Goal: Obtain resource: Download file/media

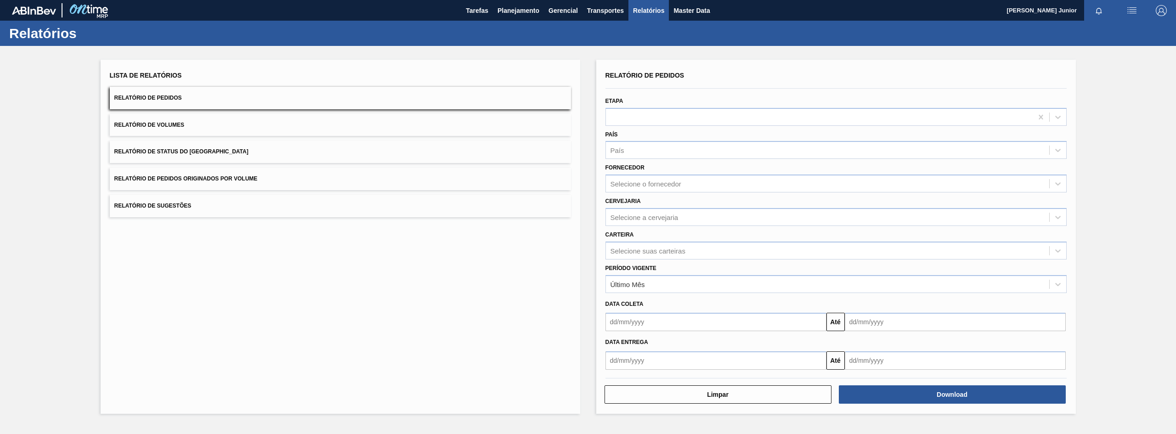
click at [228, 174] on button "Relatório de Pedidos Originados por Volume" at bounding box center [340, 179] width 461 height 23
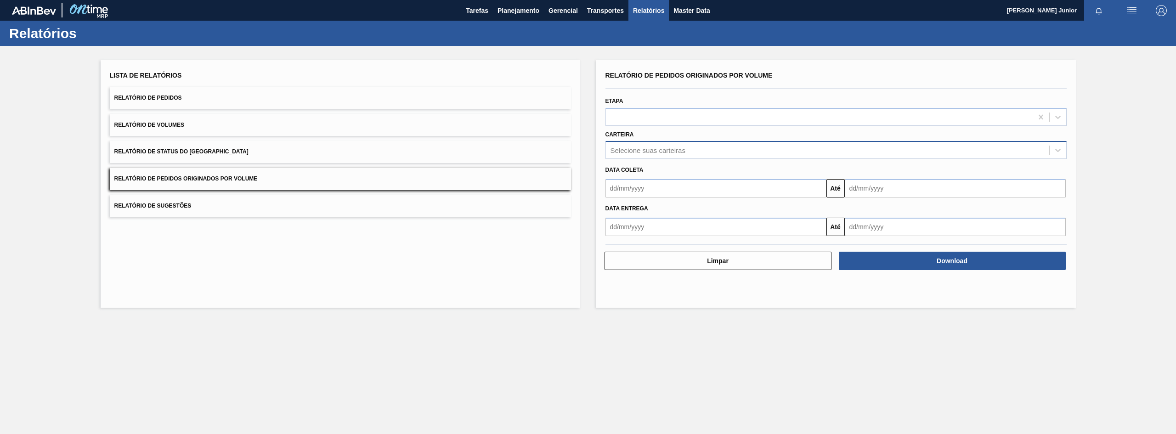
click at [610, 149] on div "Selecione suas carteiras" at bounding box center [827, 150] width 443 height 13
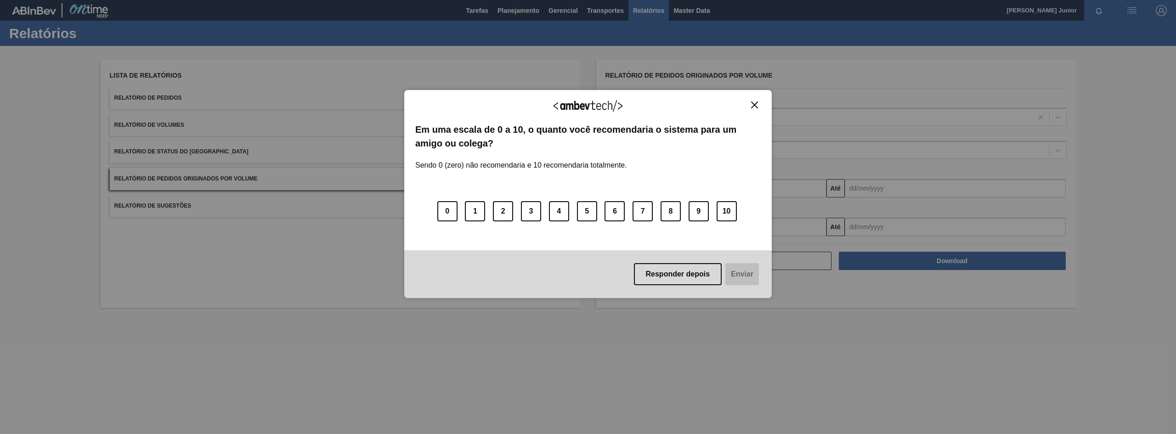
click at [752, 104] on img "Close" at bounding box center [754, 105] width 7 height 7
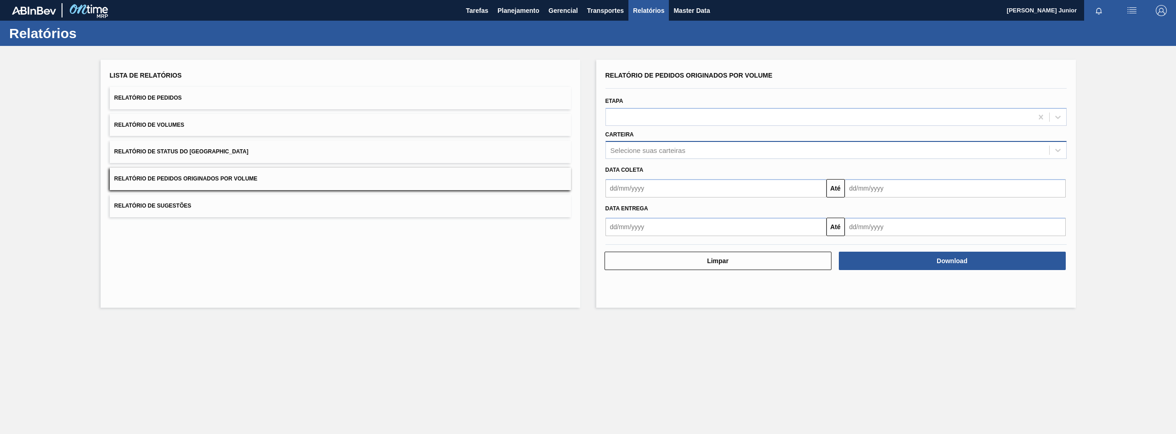
click at [638, 149] on div "Selecione suas carteiras" at bounding box center [647, 151] width 75 height 8
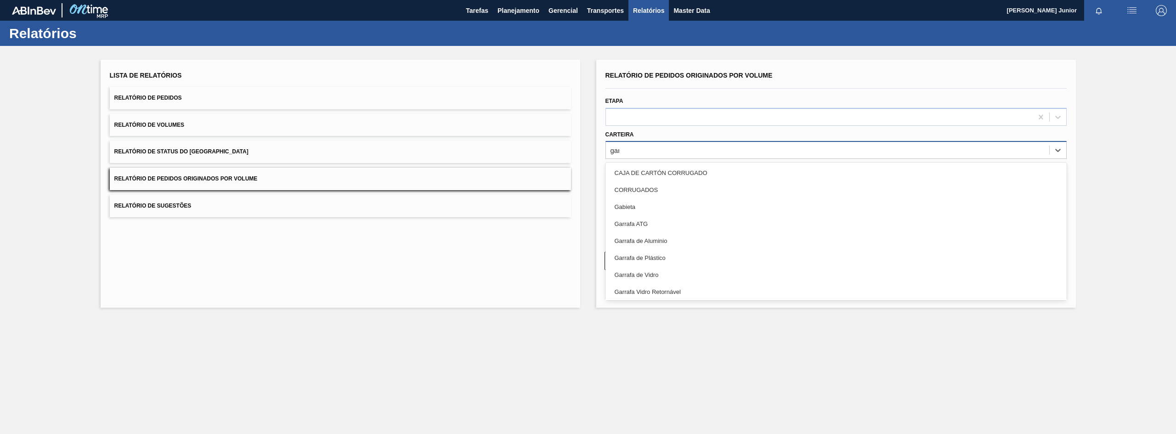
type input "garr"
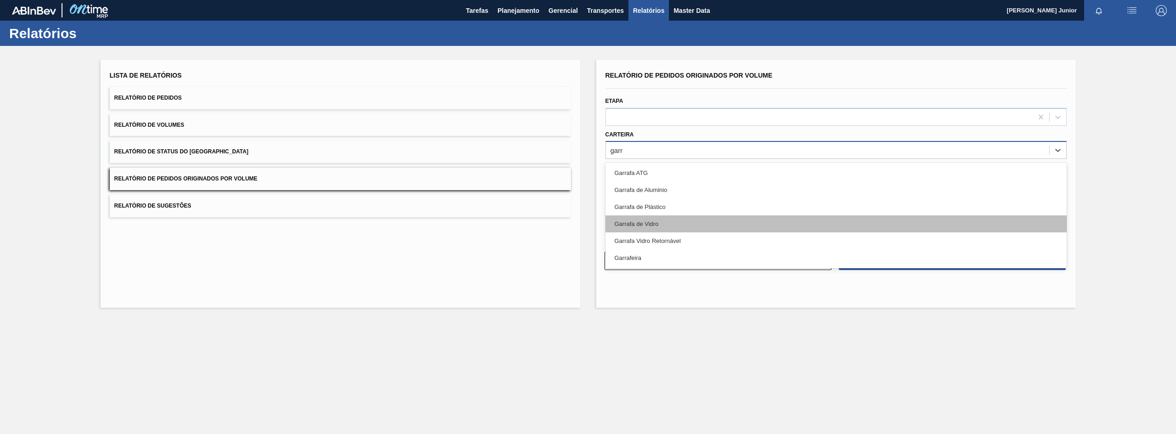
click at [657, 218] on div "Garrafa de Vidro" at bounding box center [835, 223] width 461 height 17
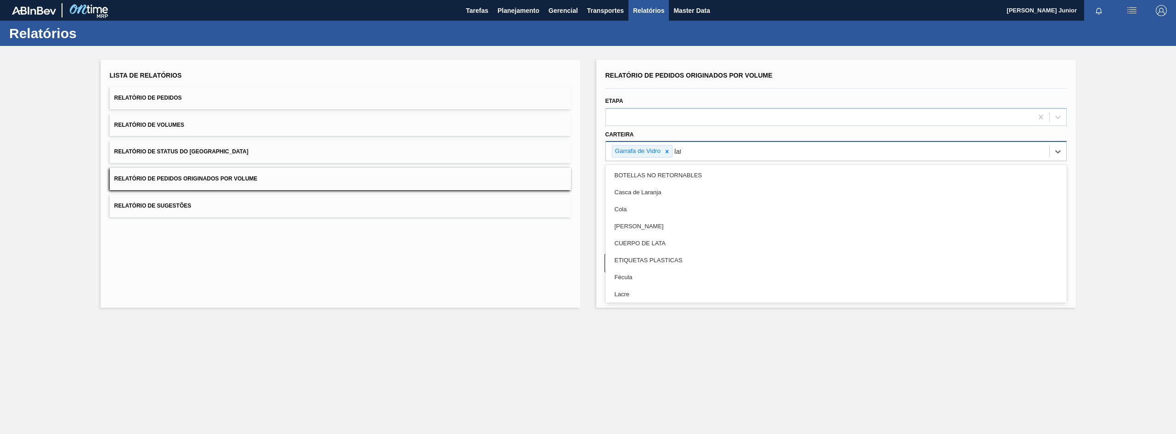
type input "lata"
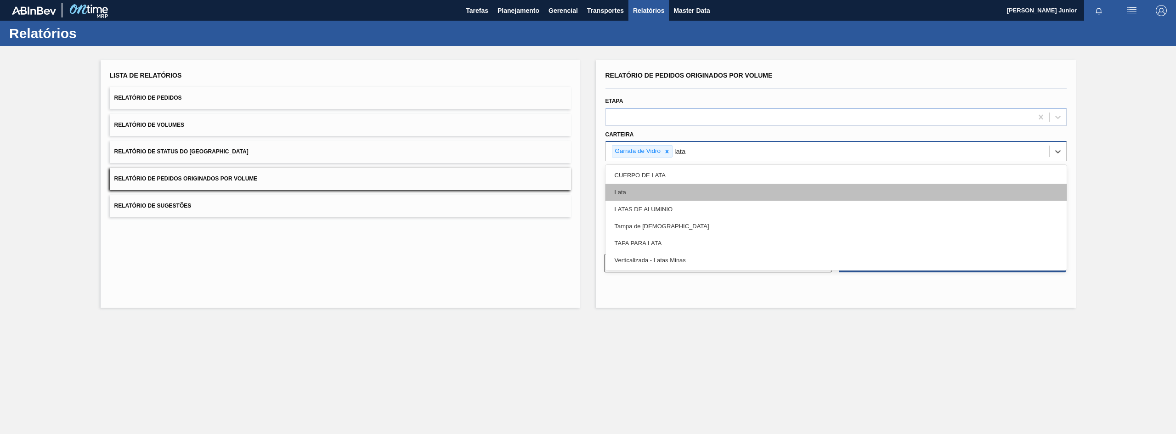
click at [698, 192] on div "Lata" at bounding box center [835, 192] width 461 height 17
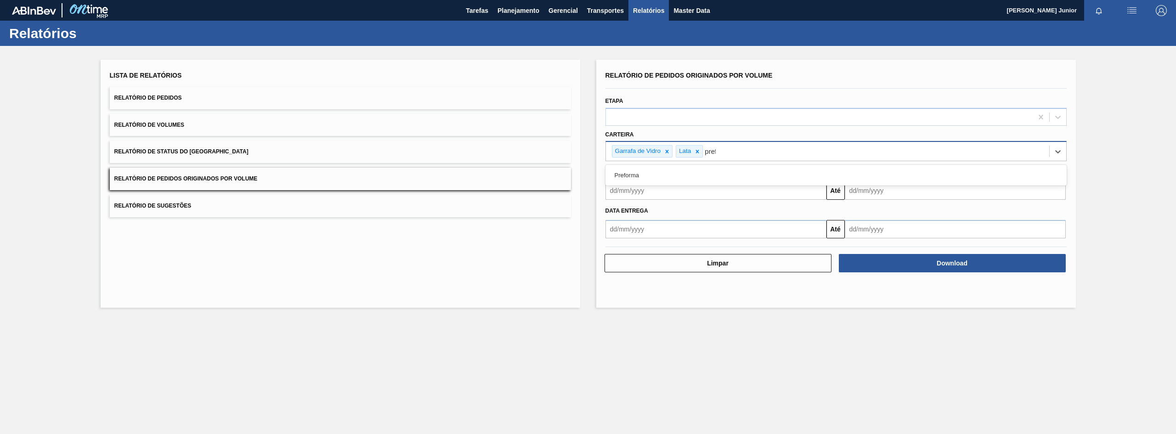
type input "prefo"
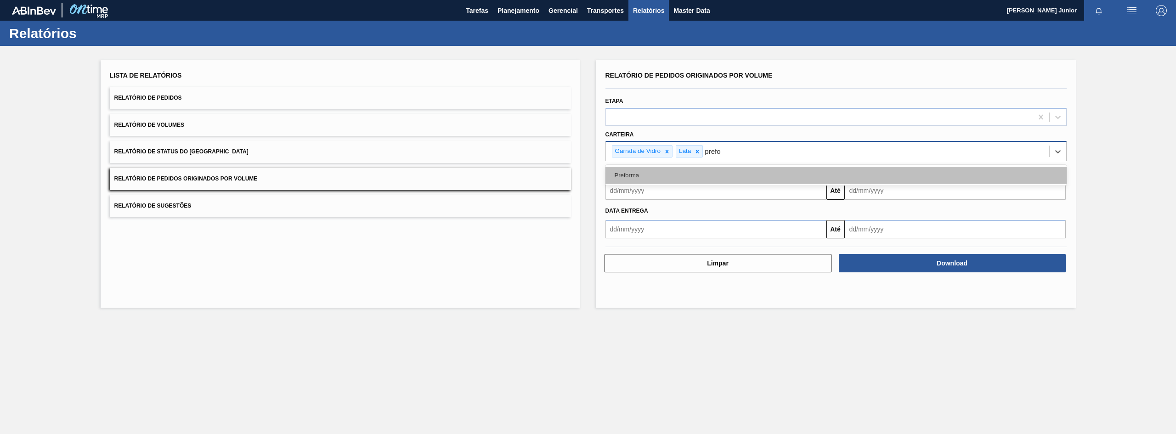
click at [699, 172] on div "Preforma" at bounding box center [835, 175] width 461 height 17
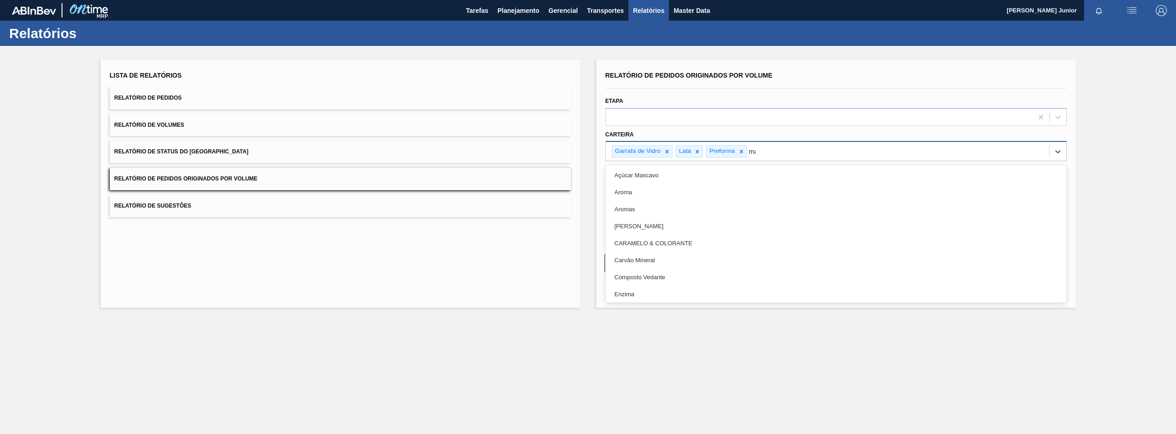
type input "mal"
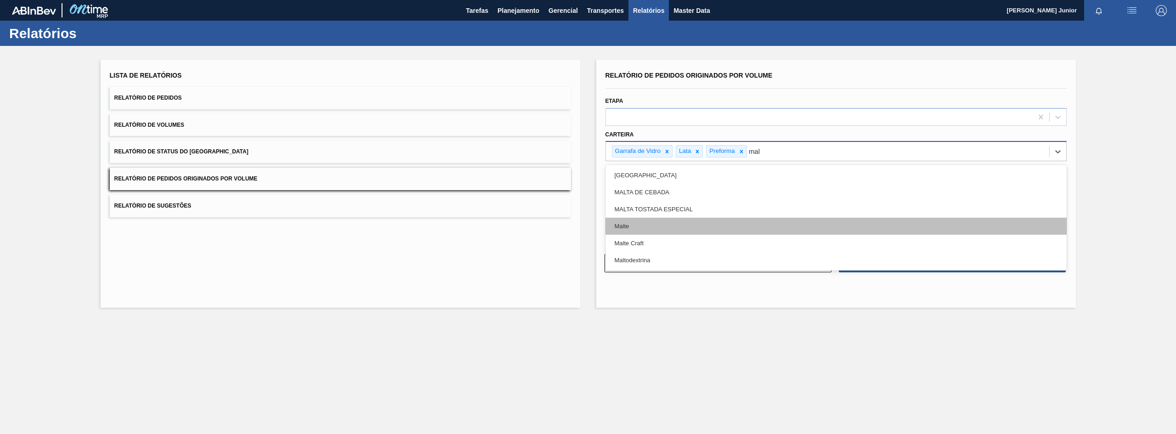
click at [679, 233] on div "Malte" at bounding box center [835, 226] width 461 height 17
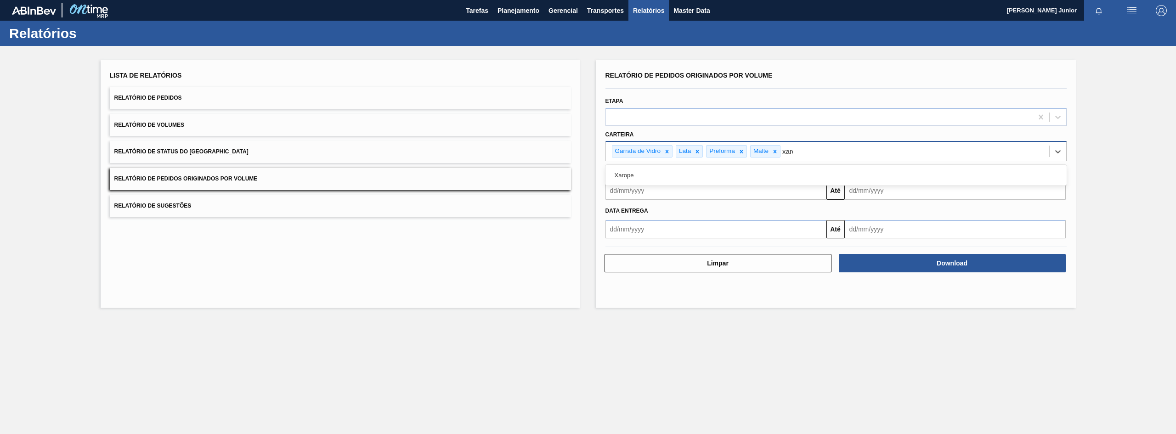
type input "xarop"
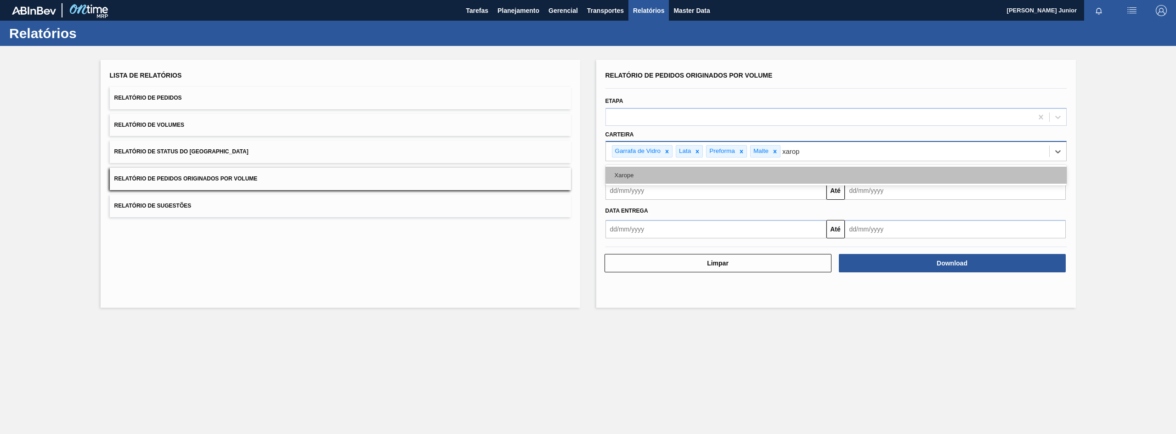
click at [703, 178] on div "Xarope" at bounding box center [835, 175] width 461 height 17
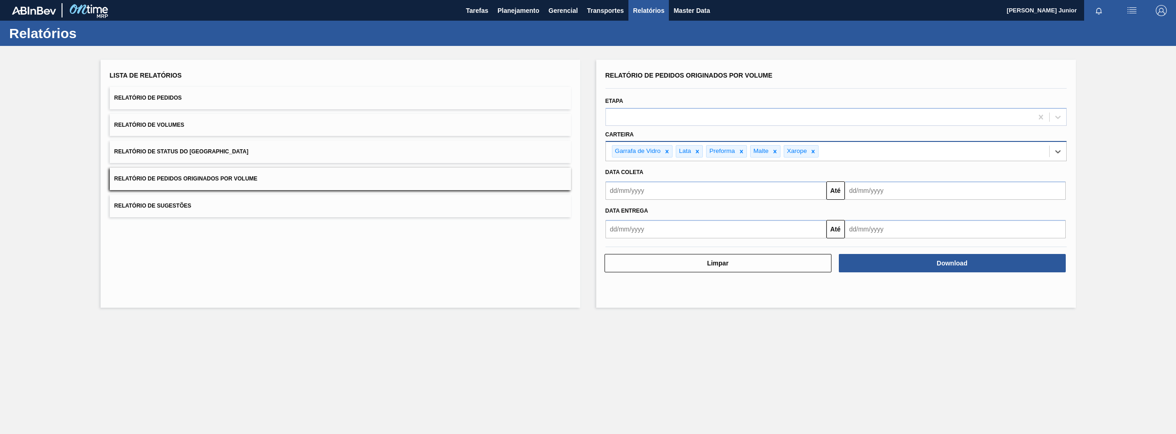
type input "a"
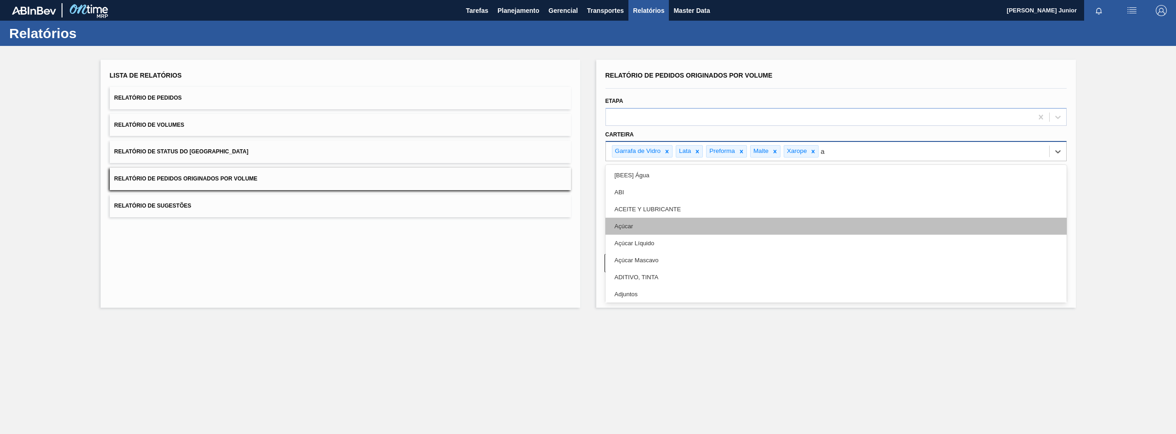
click at [682, 228] on div "Açúcar" at bounding box center [835, 226] width 461 height 17
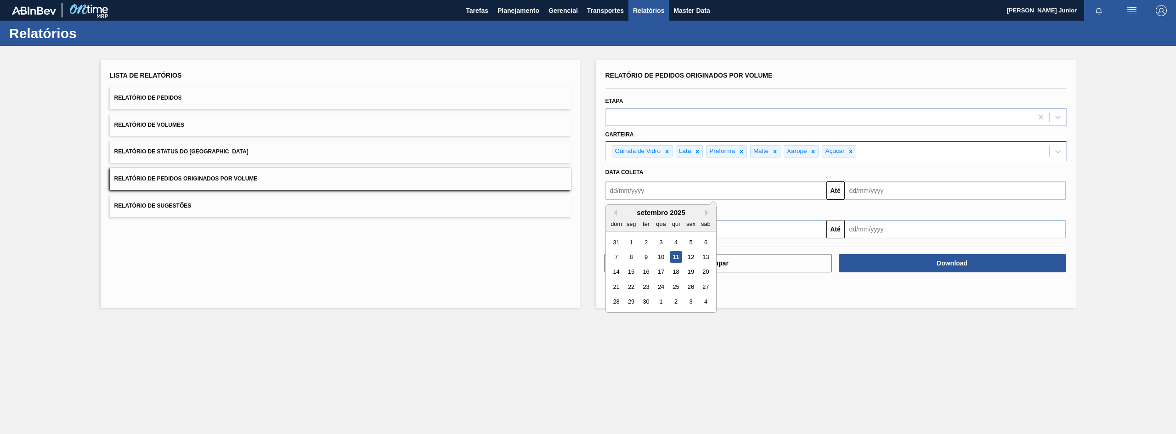
click at [648, 191] on input "text" at bounding box center [715, 190] width 221 height 18
click at [615, 212] on button "Previous Month" at bounding box center [613, 212] width 6 height 6
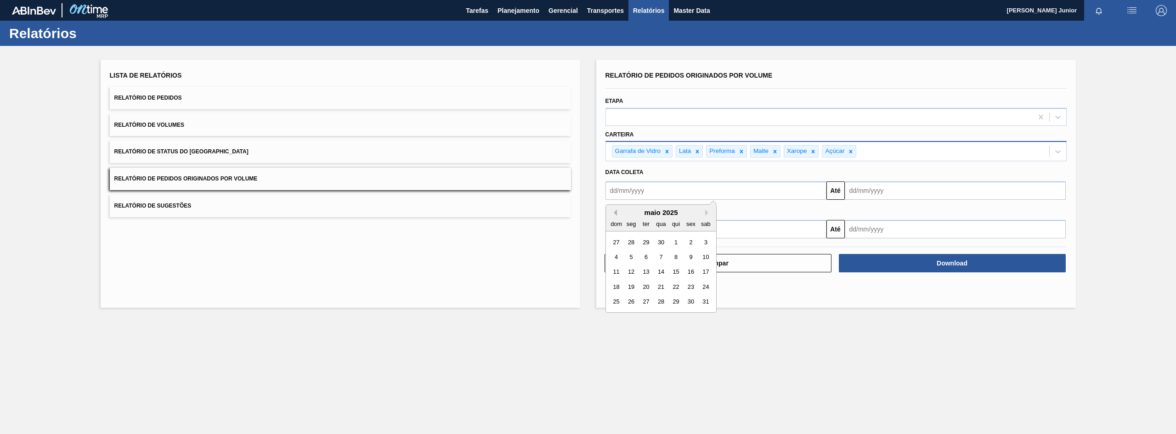
click at [615, 212] on button "Previous Month" at bounding box center [613, 212] width 6 height 6
click at [615, 213] on button "Previous Month" at bounding box center [613, 212] width 6 height 6
click at [660, 239] on div "1" at bounding box center [661, 242] width 12 height 12
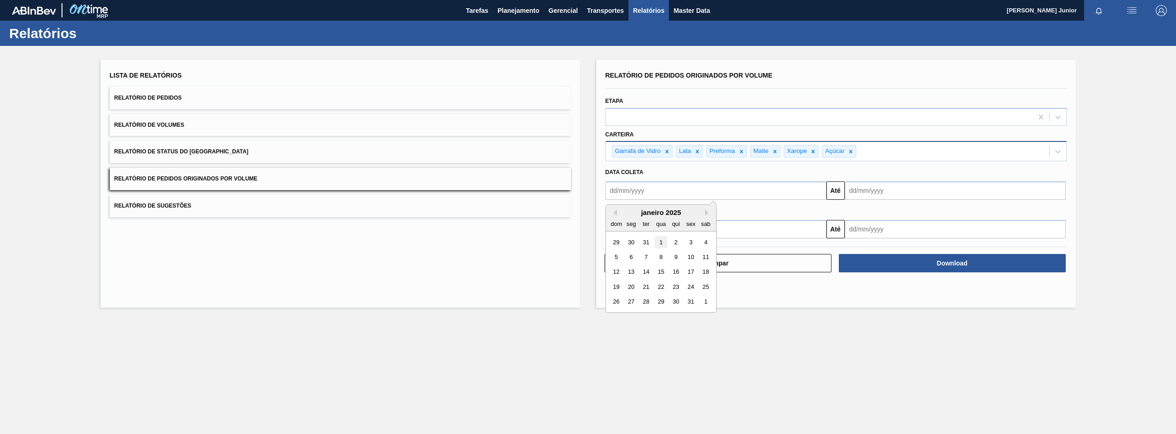
type input "[DATE]"
click at [890, 192] on input "text" at bounding box center [955, 190] width 221 height 18
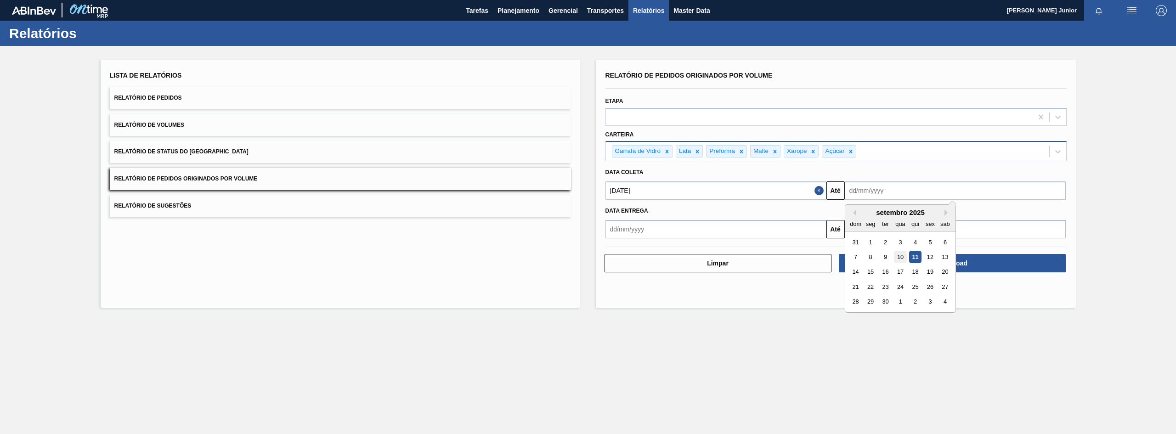
click at [901, 259] on div "10" at bounding box center [900, 257] width 12 height 12
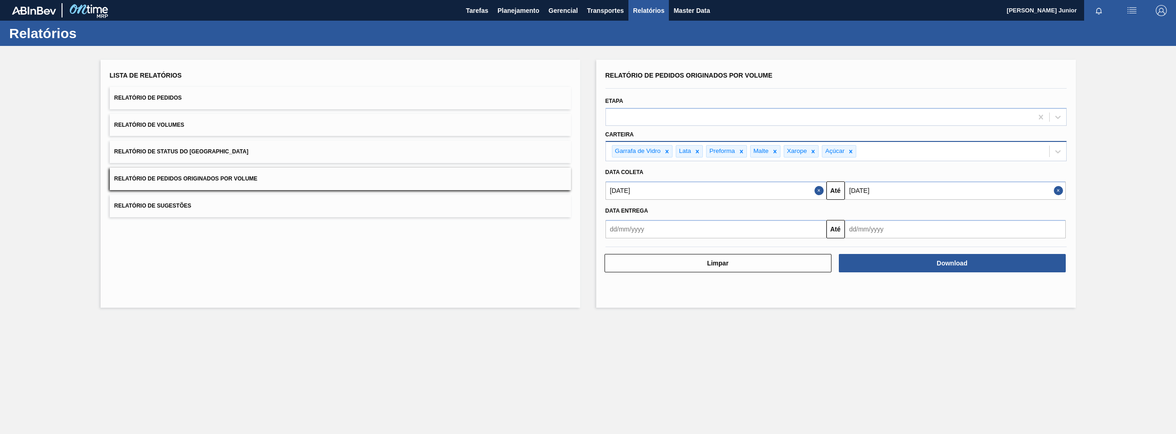
type input "[DATE]"
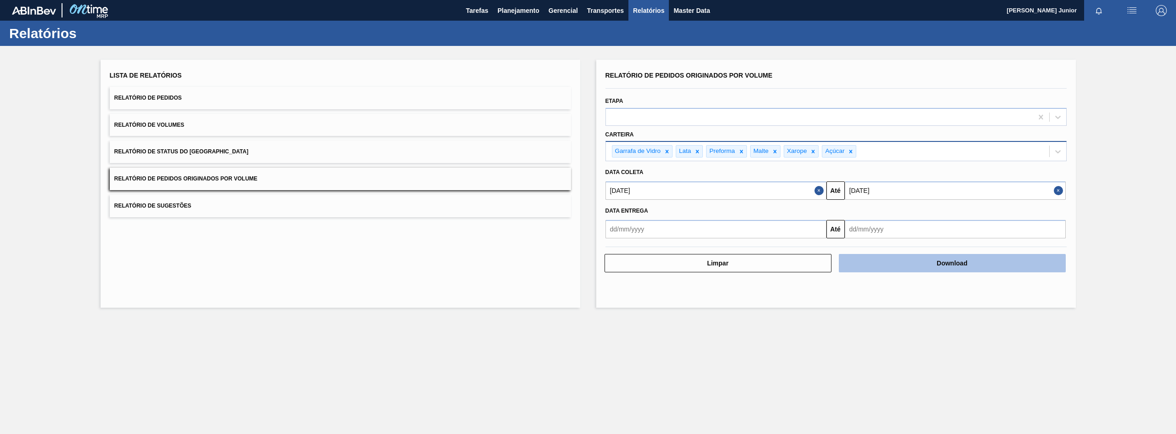
click at [886, 264] on button "Download" at bounding box center [952, 263] width 227 height 18
